Goal: Information Seeking & Learning: Learn about a topic

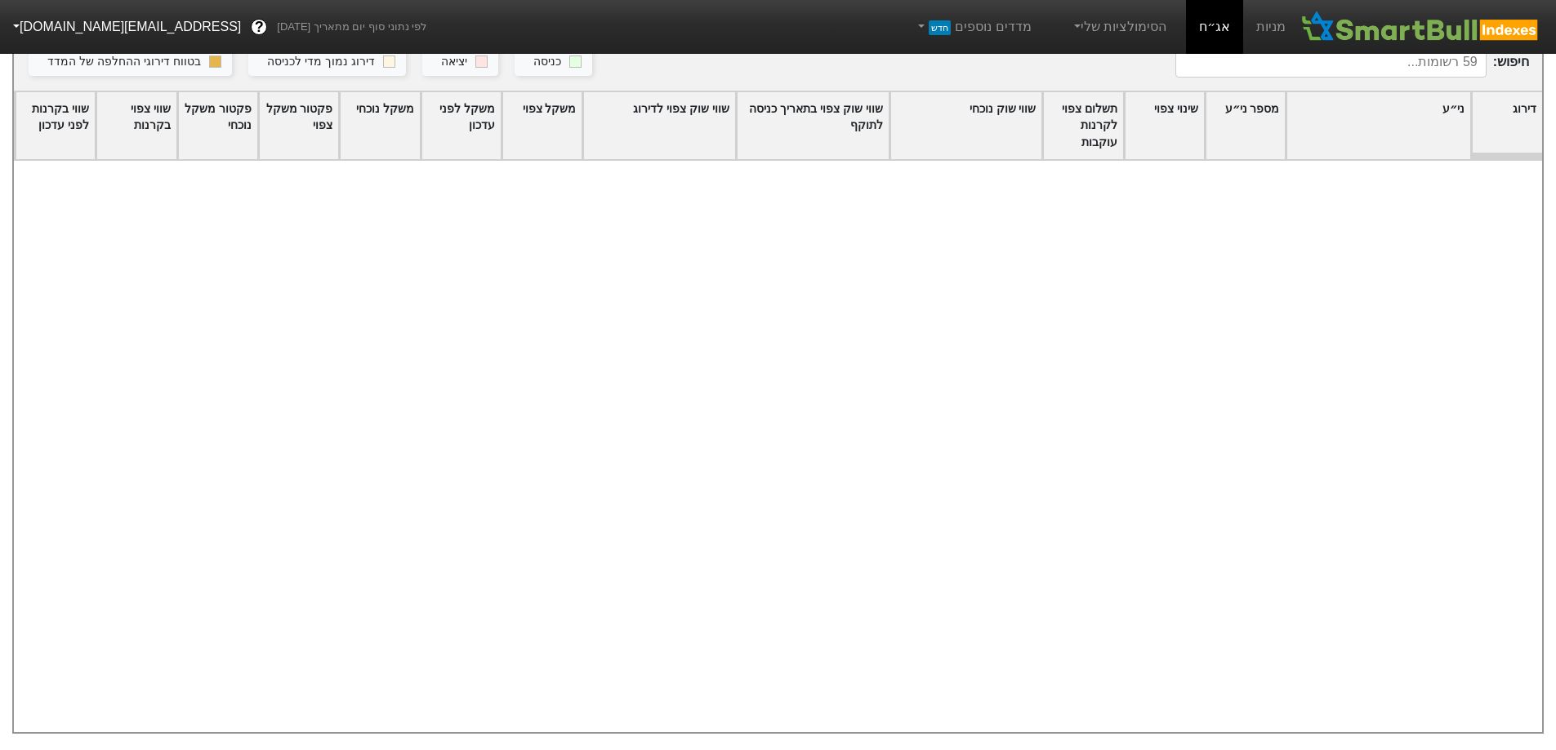
scroll to position [1596, 0]
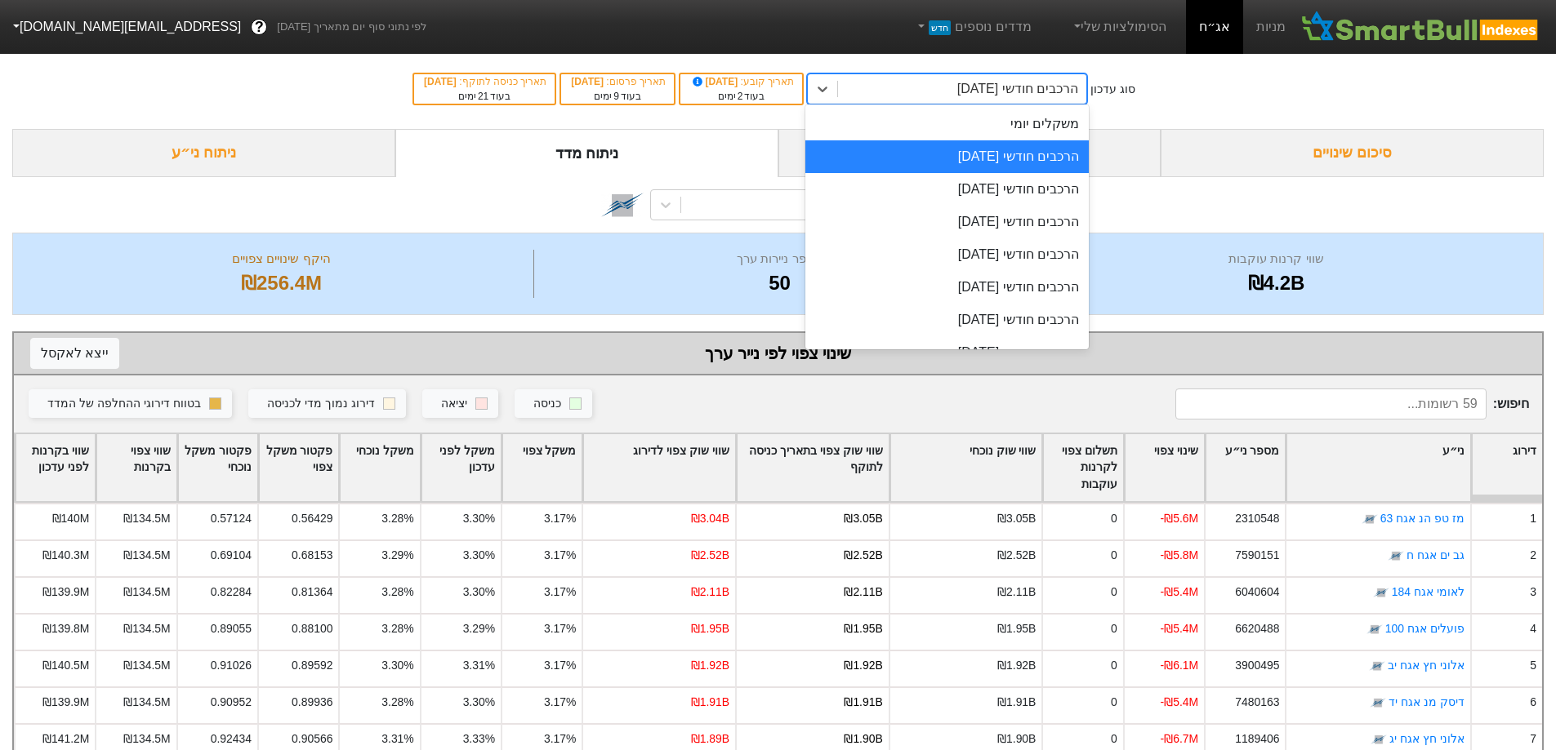
click at [953, 95] on div "הרכבים חודשי [DATE]" at bounding box center [962, 88] width 248 height 29
click at [982, 134] on div "משקלים יומי" at bounding box center [946, 124] width 283 height 33
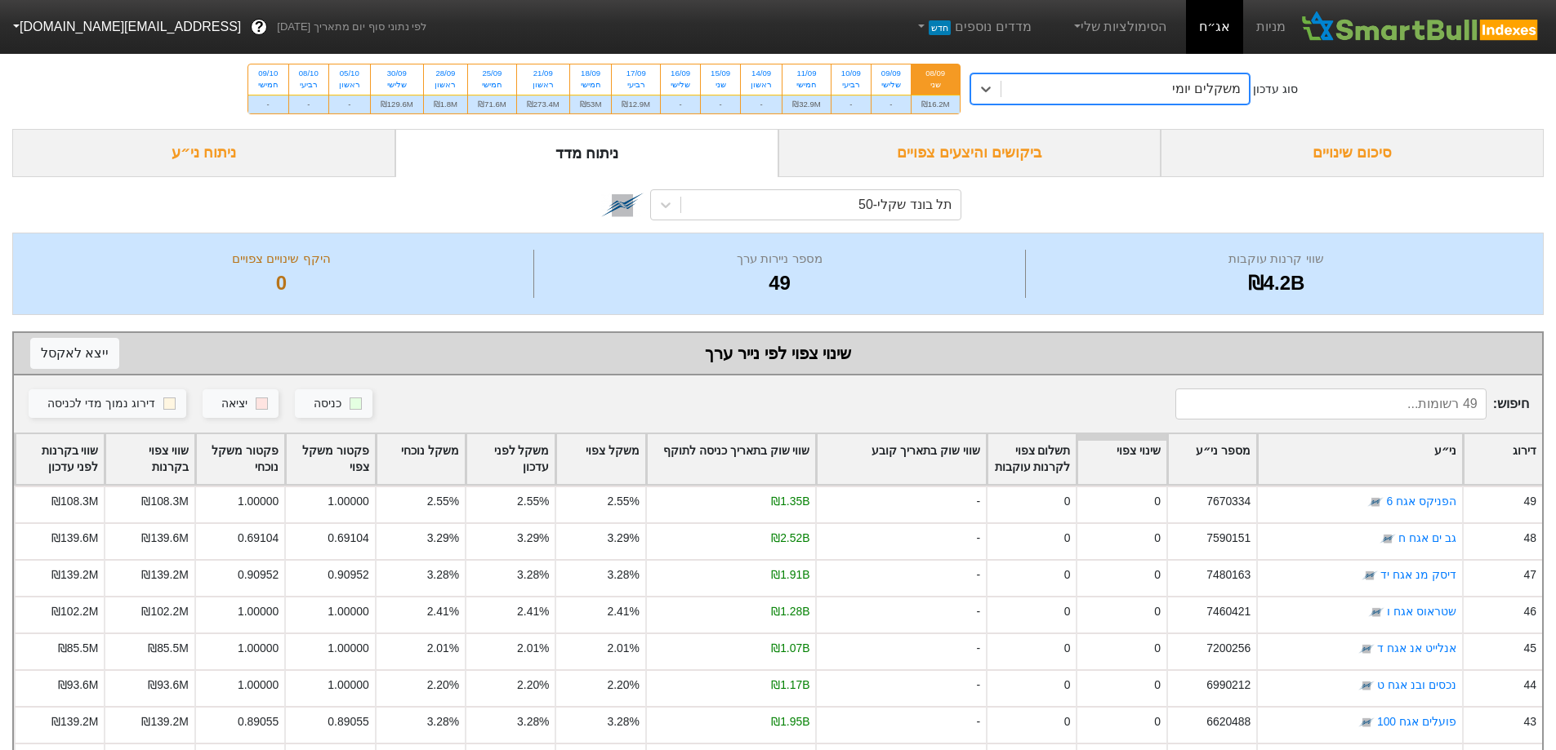
click at [984, 143] on div "ביקושים והיצעים צפויים" at bounding box center [969, 153] width 383 height 48
